Goal: Find specific page/section: Find specific page/section

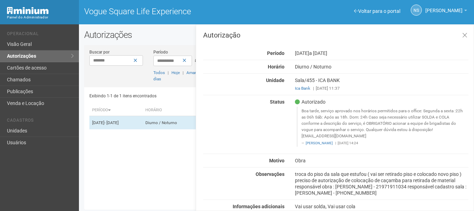
scroll to position [2, 0]
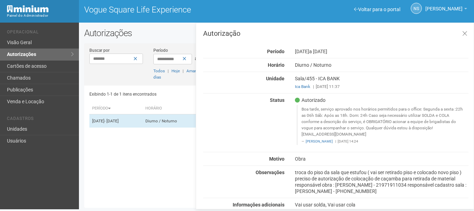
click at [150, 35] on h2 "Autorizações" at bounding box center [276, 33] width 385 height 10
click at [467, 32] on button at bounding box center [465, 33] width 14 height 15
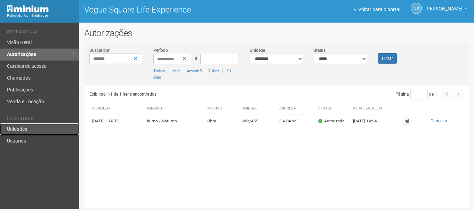
click at [31, 129] on link "Unidades" at bounding box center [39, 129] width 79 height 12
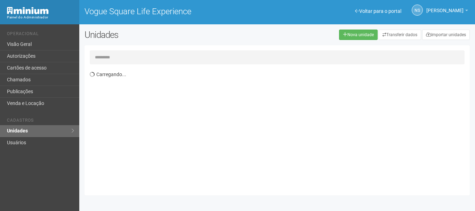
click at [119, 55] on input "text" at bounding box center [277, 57] width 375 height 14
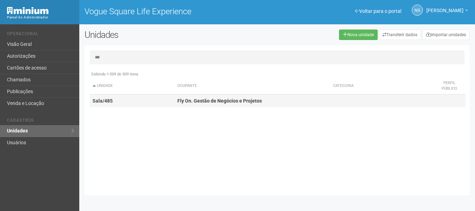
type input "***"
click at [241, 100] on strong "Fly On. Gestão de Negócios e Projetos" at bounding box center [219, 101] width 85 height 6
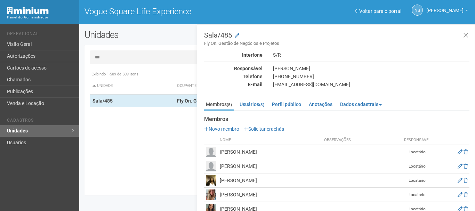
scroll to position [12, 0]
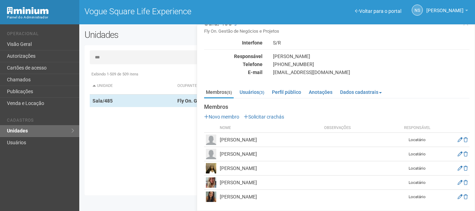
click at [162, 158] on div "Exibindo 1-509 de 509 itens Unidade Ocupante Categoria Perfil público Loja/101 …" at bounding box center [280, 129] width 380 height 122
click at [178, 39] on h2 "Unidades" at bounding box center [162, 35] width 154 height 10
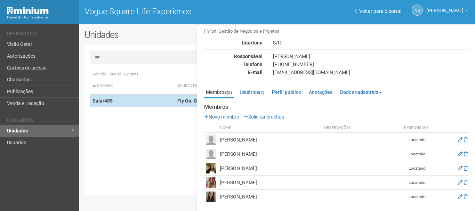
click at [139, 105] on td "Sala/485" at bounding box center [132, 101] width 85 height 13
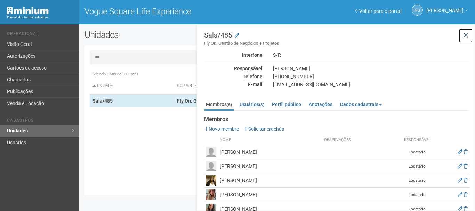
click at [463, 35] on icon at bounding box center [465, 35] width 5 height 7
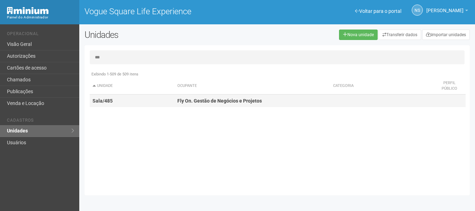
click at [197, 102] on strong "Fly On. Gestão de Negócios e Projetos" at bounding box center [219, 101] width 85 height 6
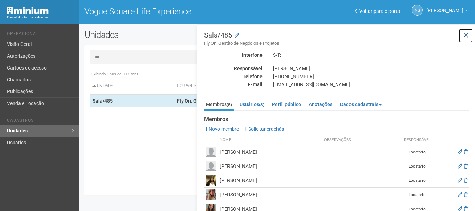
click at [466, 34] on icon at bounding box center [465, 35] width 5 height 7
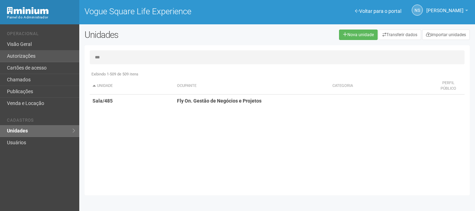
drag, startPoint x: 109, startPoint y: 57, endPoint x: 62, endPoint y: 59, distance: 47.0
click at [62, 59] on div "Voltar para o portal Operacional Visão Geral Autorizações Cartões de acesso Cha…" at bounding box center [237, 117] width 475 height 187
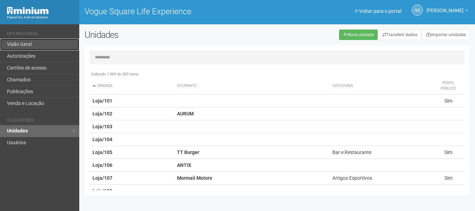
click at [53, 47] on link "Visão Geral" at bounding box center [39, 45] width 79 height 12
